Goal: Browse casually

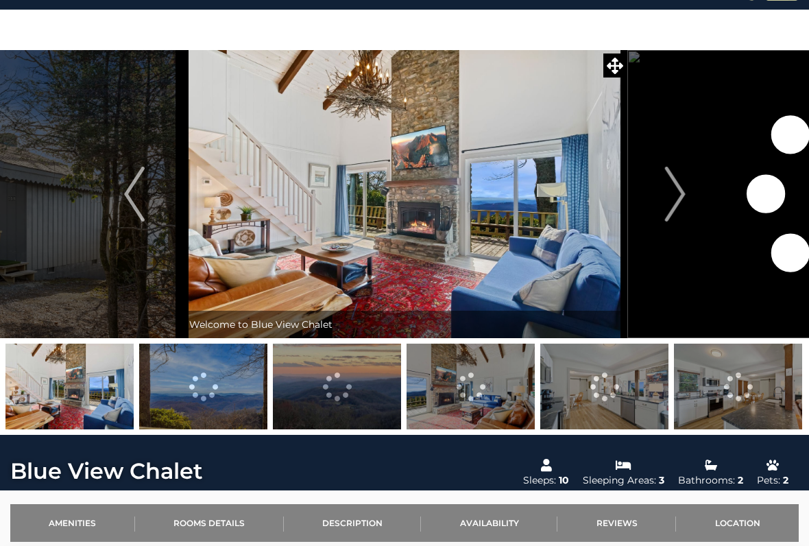
scroll to position [34, 0]
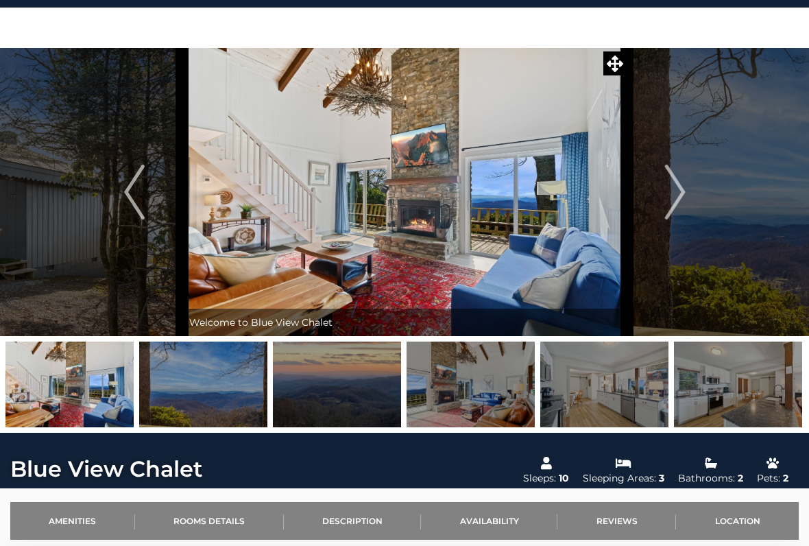
click at [609, 393] on img at bounding box center [604, 384] width 128 height 86
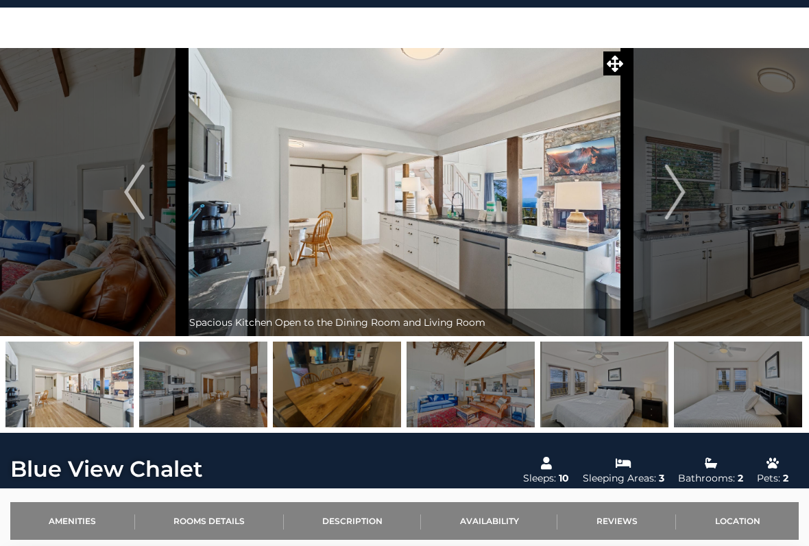
click at [679, 196] on img "Next" at bounding box center [674, 192] width 21 height 55
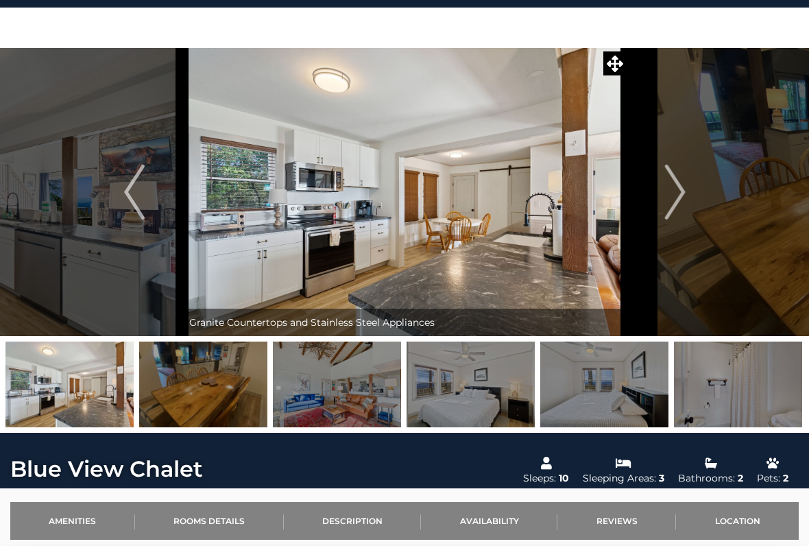
click at [666, 184] on img "Next" at bounding box center [674, 192] width 21 height 55
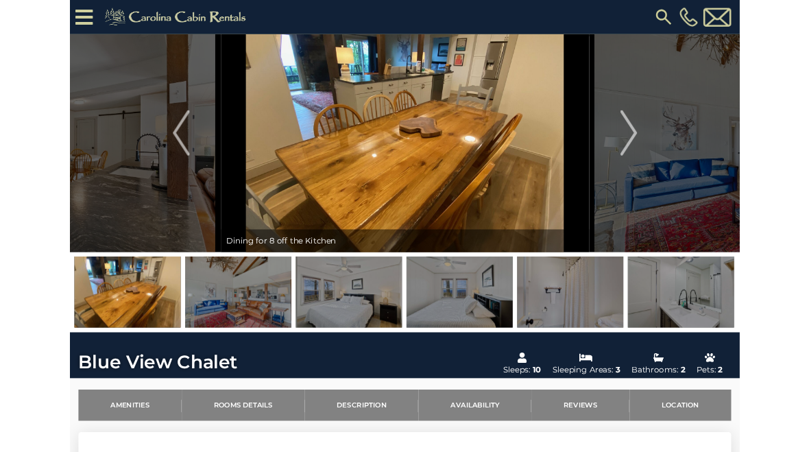
scroll to position [62, 0]
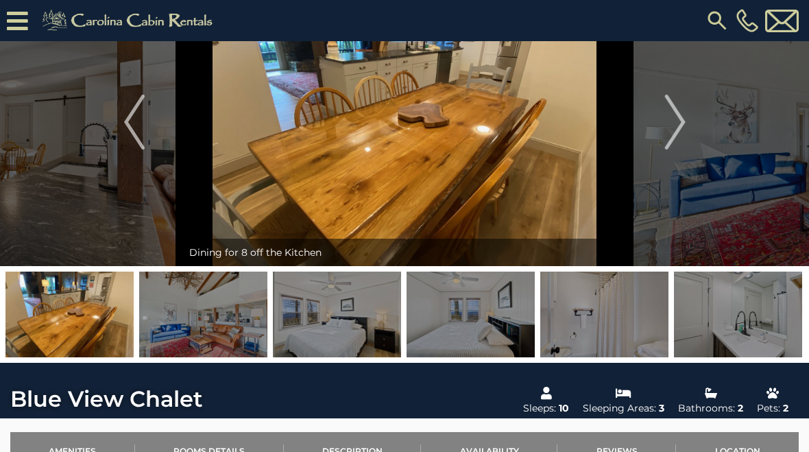
click at [658, 114] on button "Next" at bounding box center [675, 122] width 96 height 288
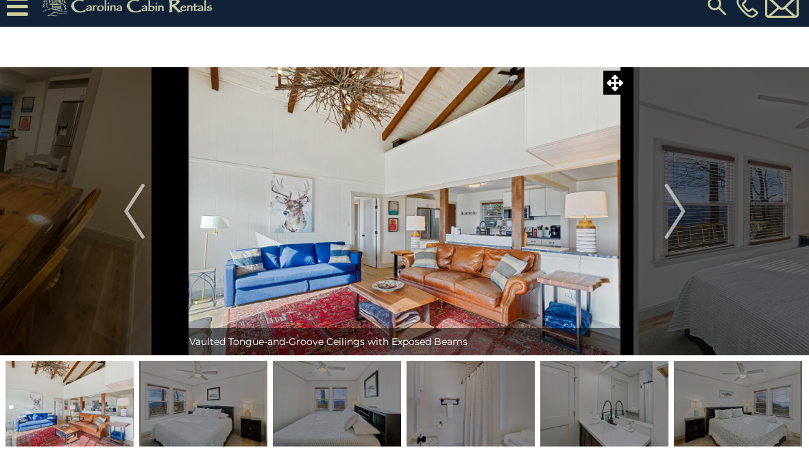
scroll to position [9, 0]
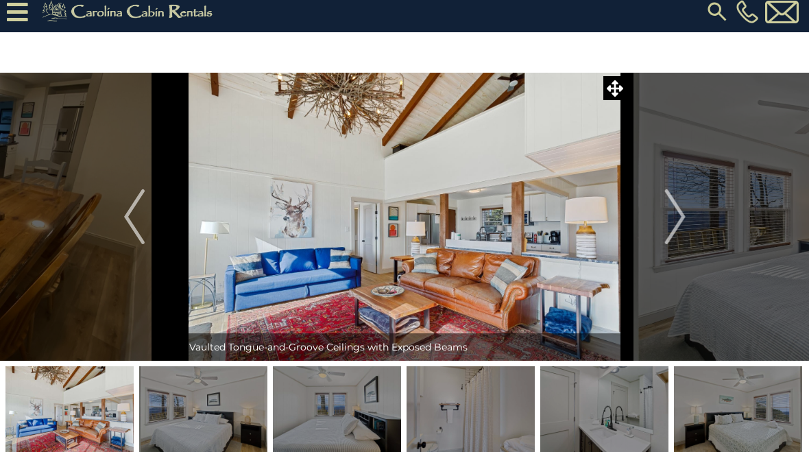
click at [409, 171] on img at bounding box center [404, 217] width 445 height 288
click at [603, 77] on span at bounding box center [615, 88] width 24 height 24
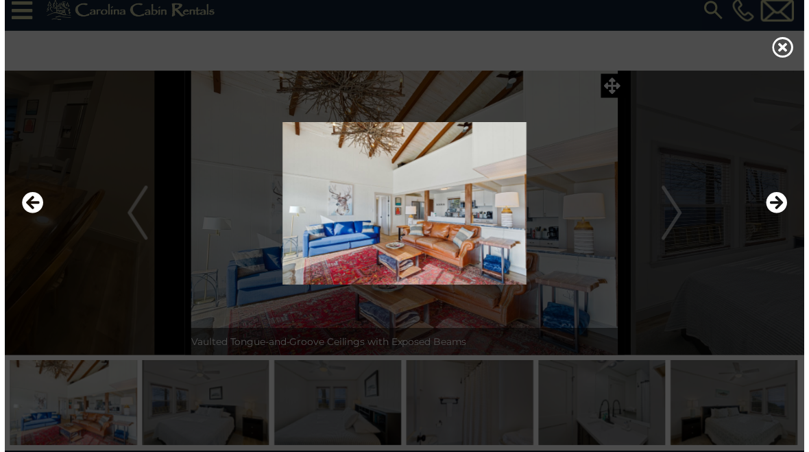
scroll to position [12, 0]
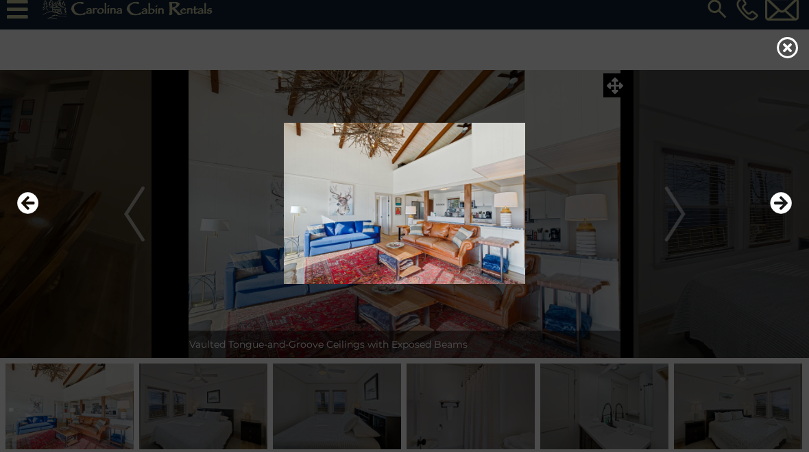
click at [778, 41] on icon at bounding box center [788, 47] width 22 height 22
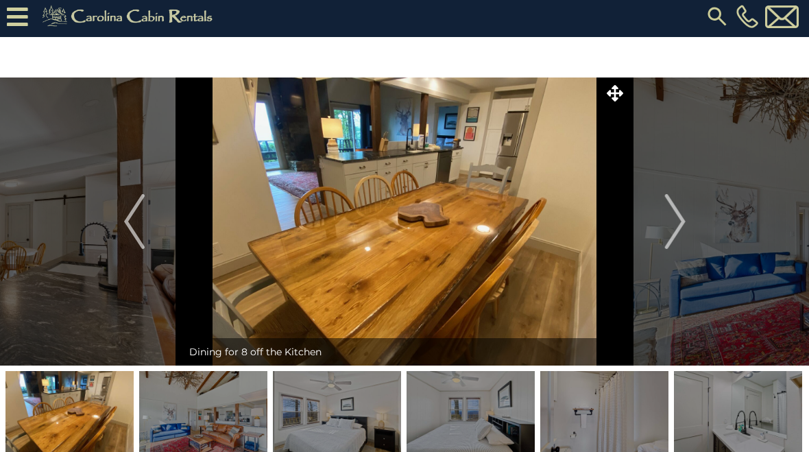
scroll to position [9, 0]
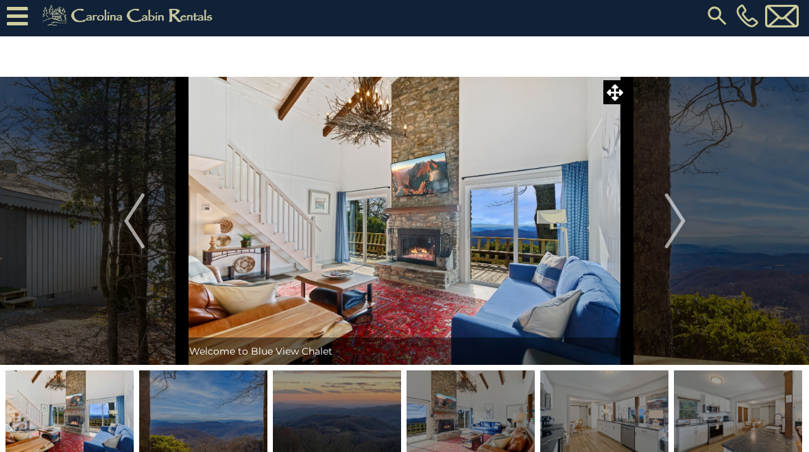
scroll to position [4, 0]
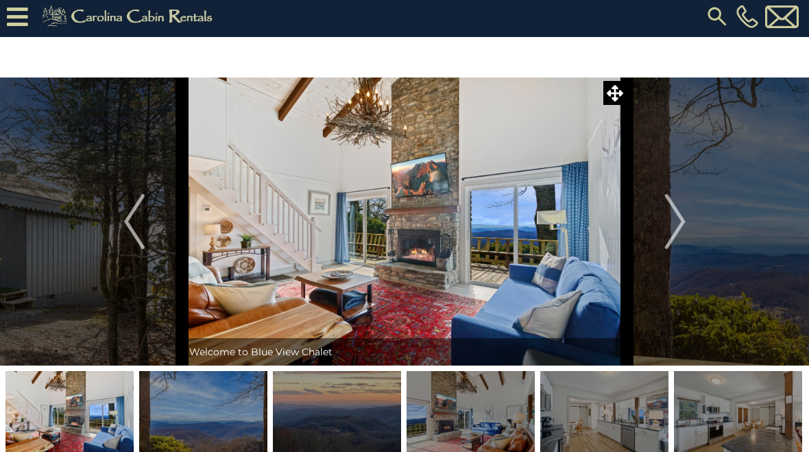
click at [681, 221] on img "Next" at bounding box center [674, 221] width 21 height 55
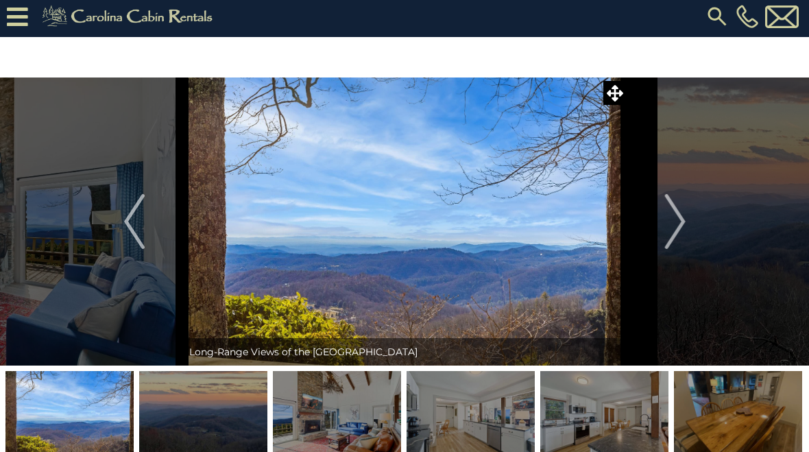
click at [684, 227] on img "Next" at bounding box center [674, 221] width 21 height 55
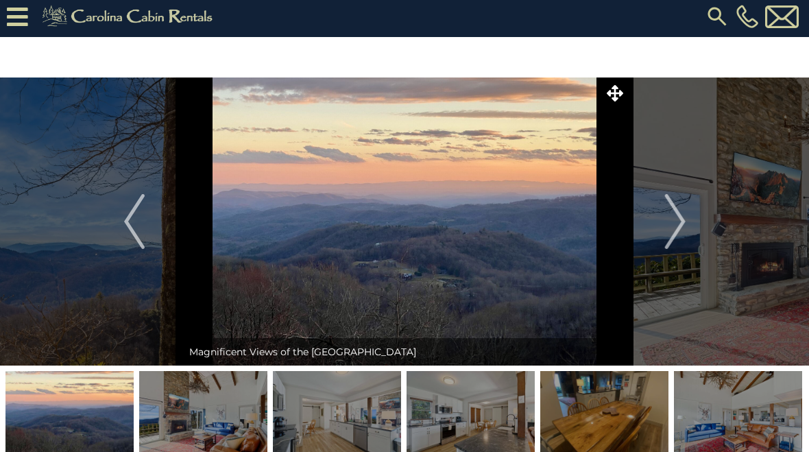
click at [672, 236] on img "Next" at bounding box center [674, 221] width 21 height 55
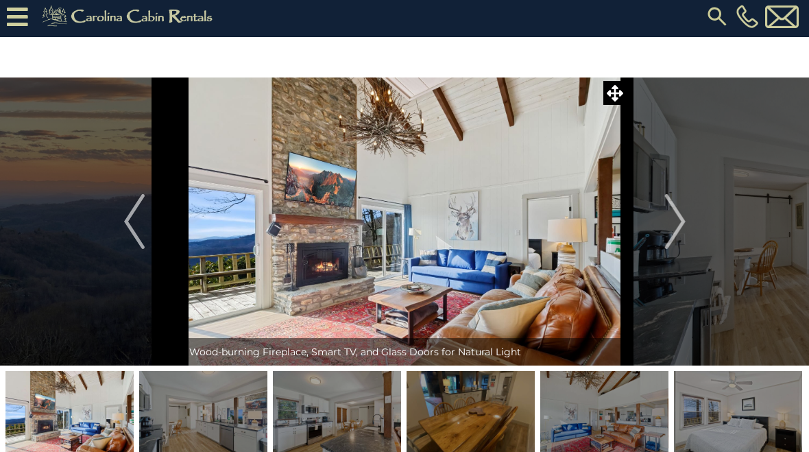
click at [679, 228] on img "Next" at bounding box center [674, 221] width 21 height 55
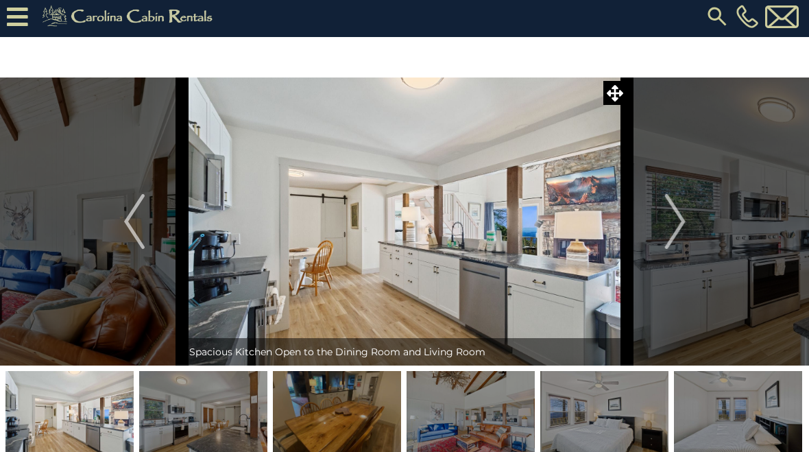
click at [681, 227] on img "Next" at bounding box center [674, 221] width 21 height 55
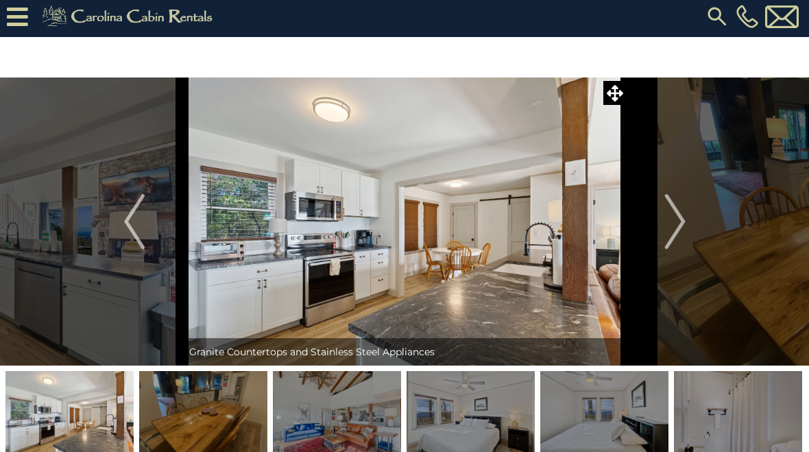
click at [667, 230] on img "Next" at bounding box center [674, 221] width 21 height 55
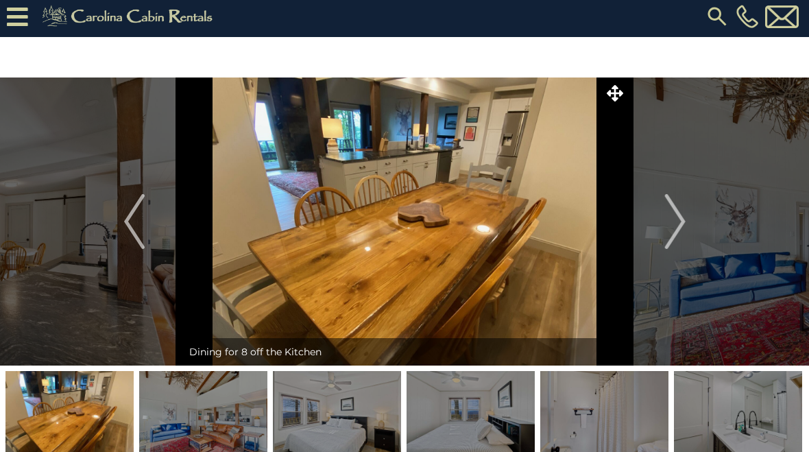
click at [684, 219] on img "Next" at bounding box center [674, 221] width 21 height 55
